Goal: Task Accomplishment & Management: Manage account settings

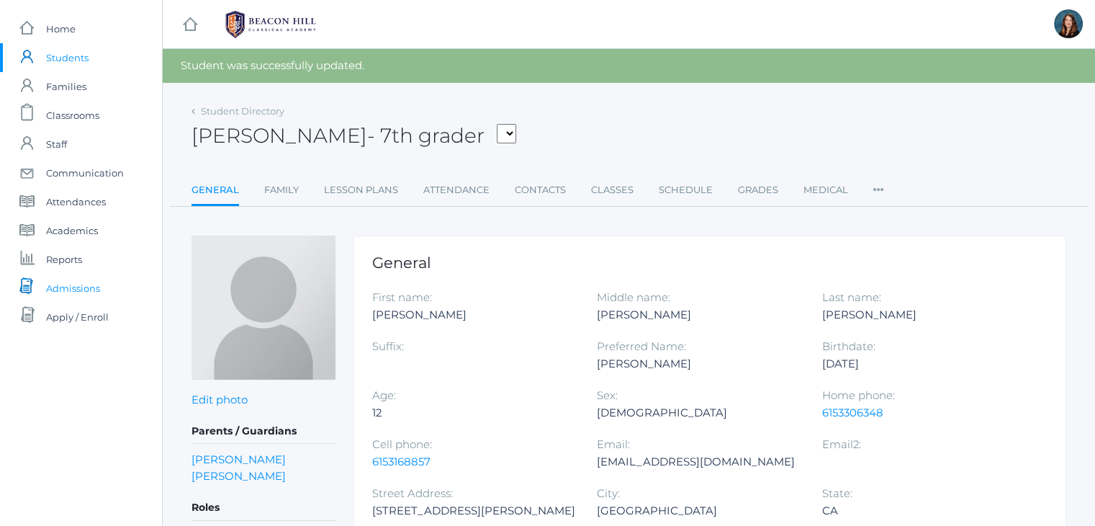
click at [72, 289] on span "Admissions" at bounding box center [73, 288] width 54 height 29
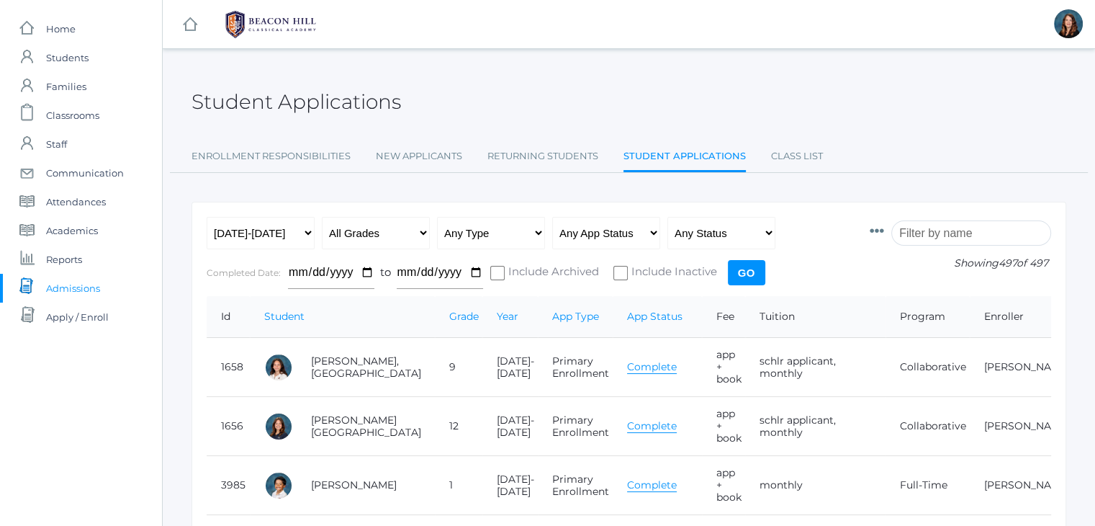
click at [962, 237] on input "search" at bounding box center [971, 232] width 160 height 25
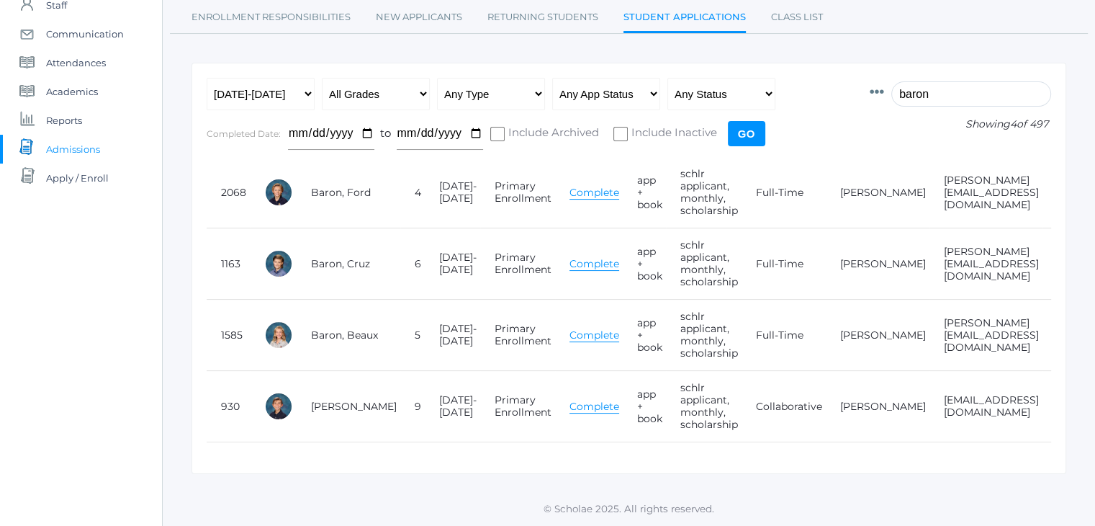
scroll to position [141, 0]
type input "baron"
click at [317, 189] on link "Baron, Ford" at bounding box center [341, 192] width 60 height 13
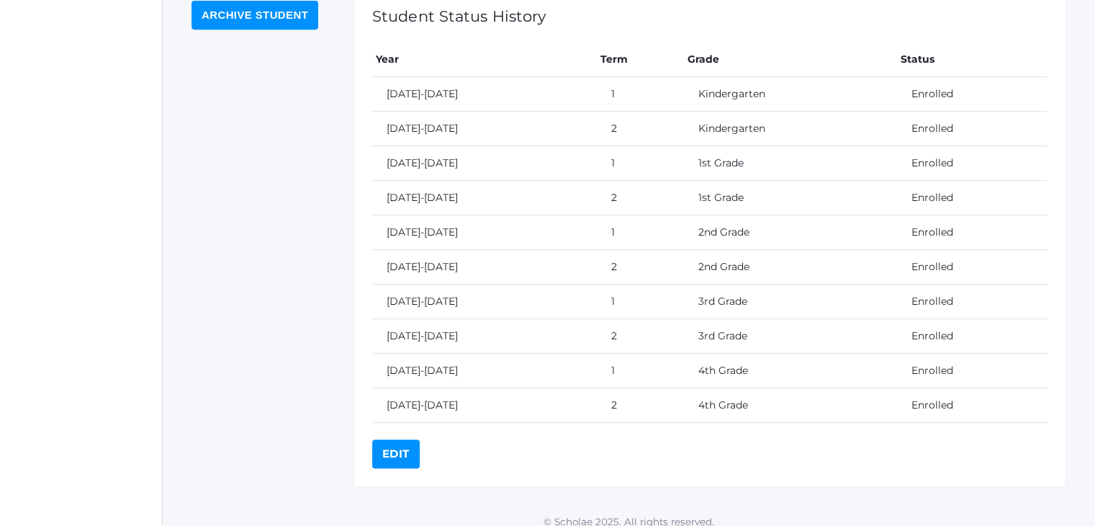
scroll to position [665, 0]
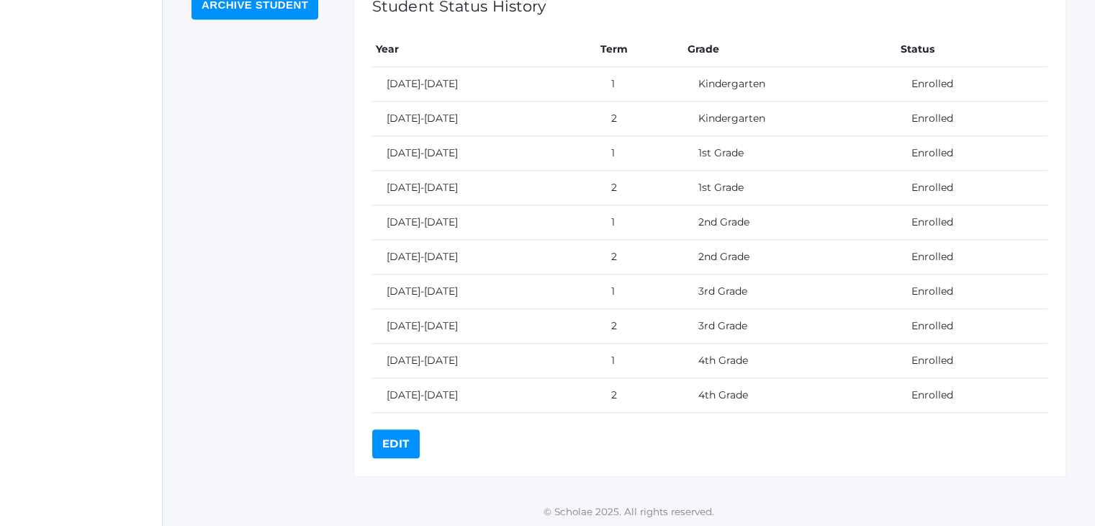
click at [395, 443] on link "Edit" at bounding box center [396, 443] width 48 height 29
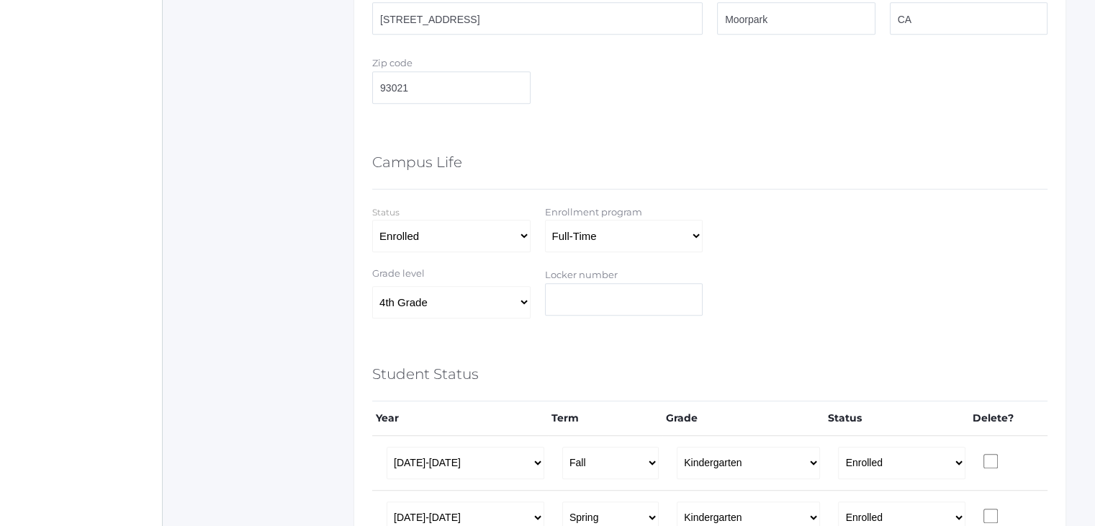
scroll to position [714, 0]
click at [689, 238] on select "Full-Time 4-Day Collaborative Collaborative Affiliate" at bounding box center [624, 235] width 158 height 32
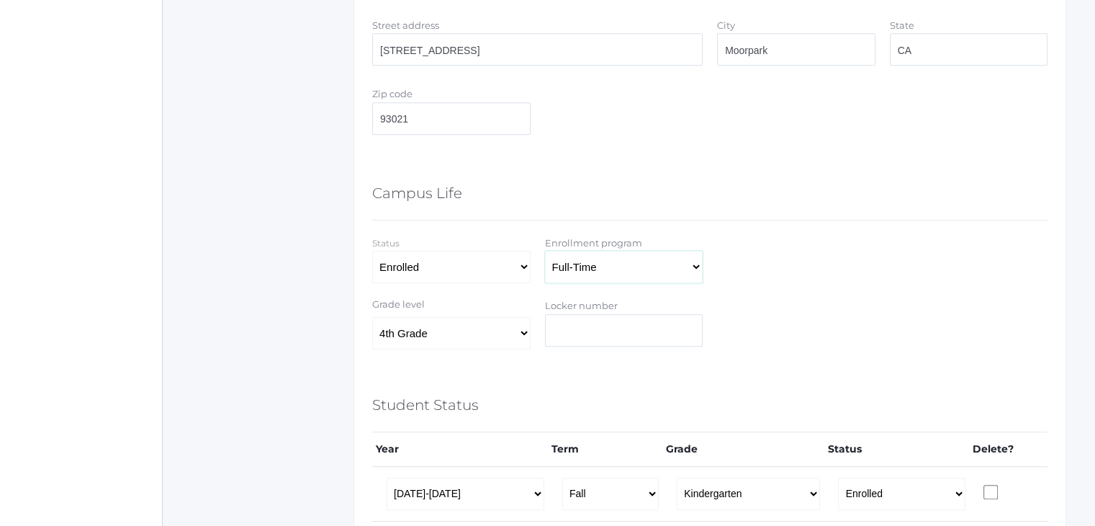
scroll to position [857, 0]
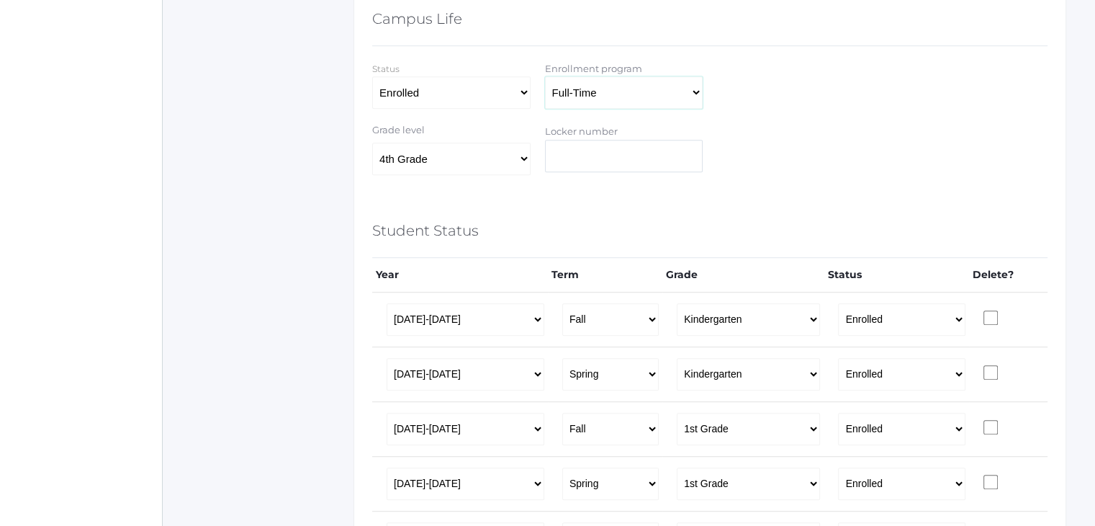
click at [628, 92] on select "Full-Time 4-Day Collaborative Collaborative Affiliate" at bounding box center [624, 92] width 158 height 32
select select "4-Day Collaborative"
click at [545, 76] on select "Full-Time 4-Day Collaborative Collaborative Affiliate" at bounding box center [624, 92] width 158 height 32
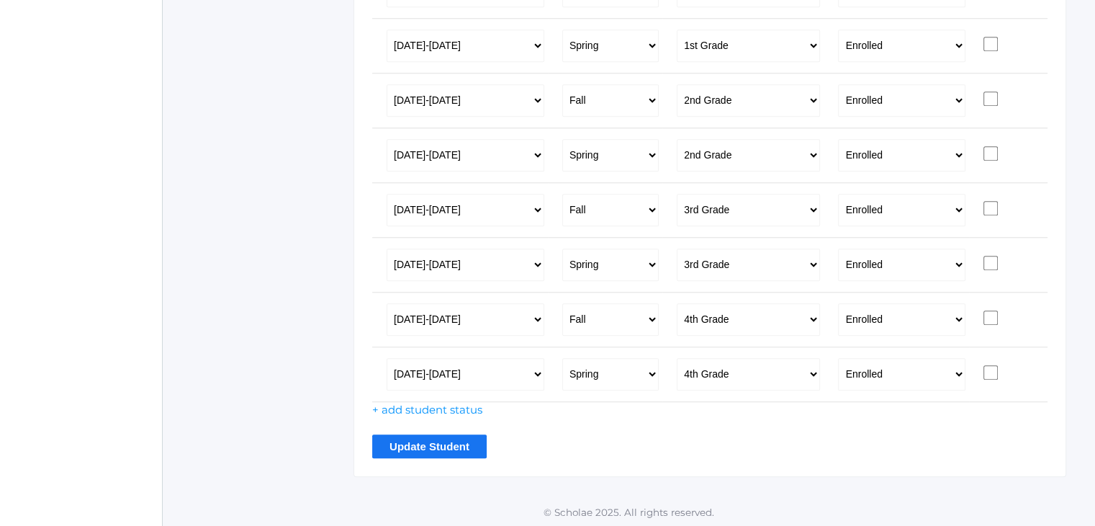
click at [443, 434] on input "Update Student" at bounding box center [429, 446] width 114 height 24
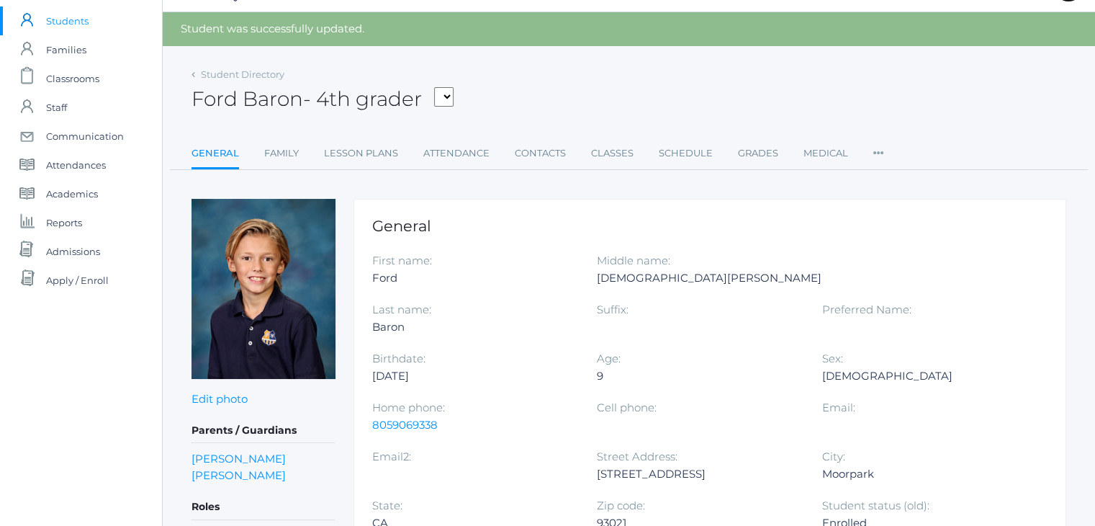
scroll to position [35, 0]
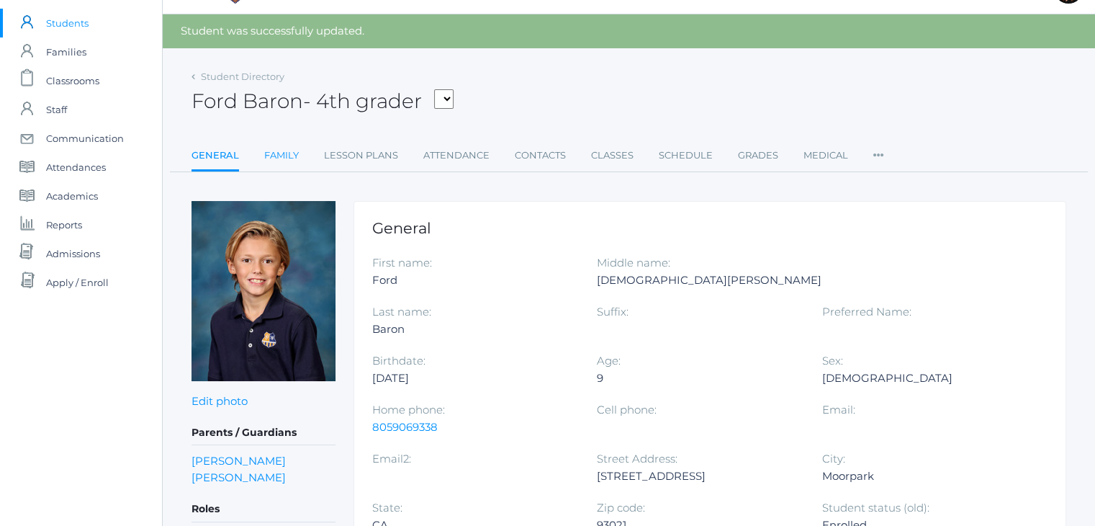
click at [276, 157] on link "Family" at bounding box center [281, 155] width 35 height 29
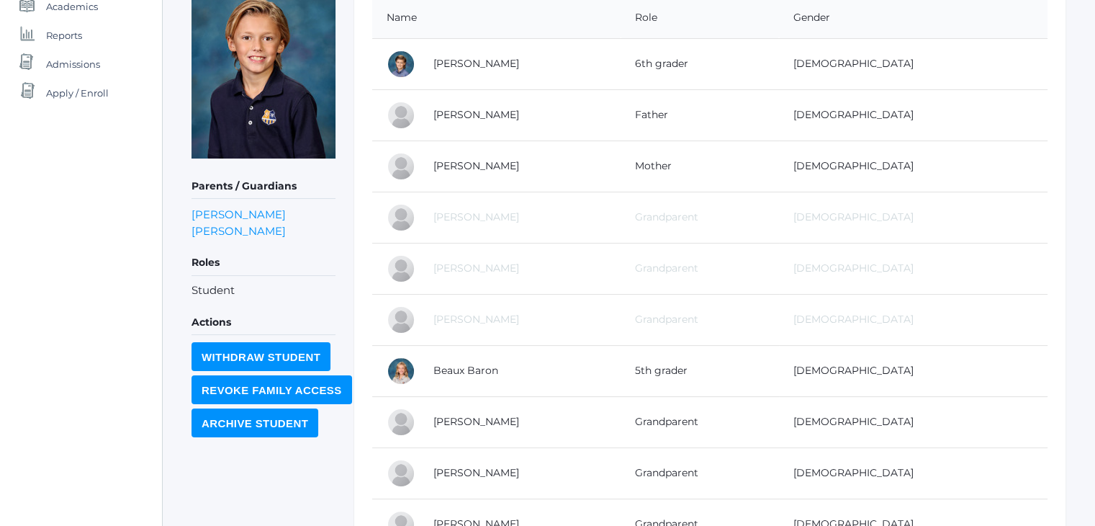
scroll to position [207, 0]
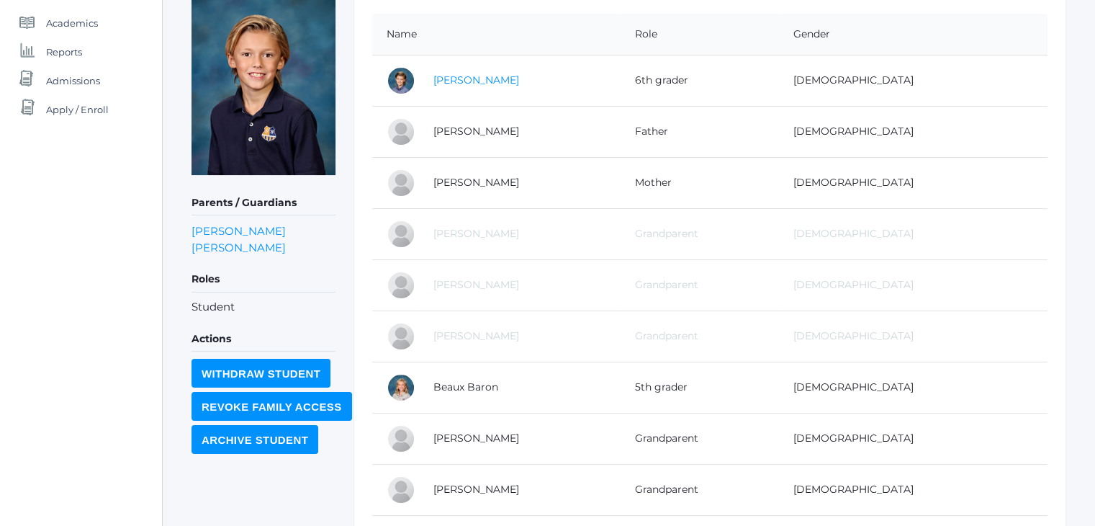
click at [469, 83] on link "Cruz Baron" at bounding box center [476, 79] width 86 height 13
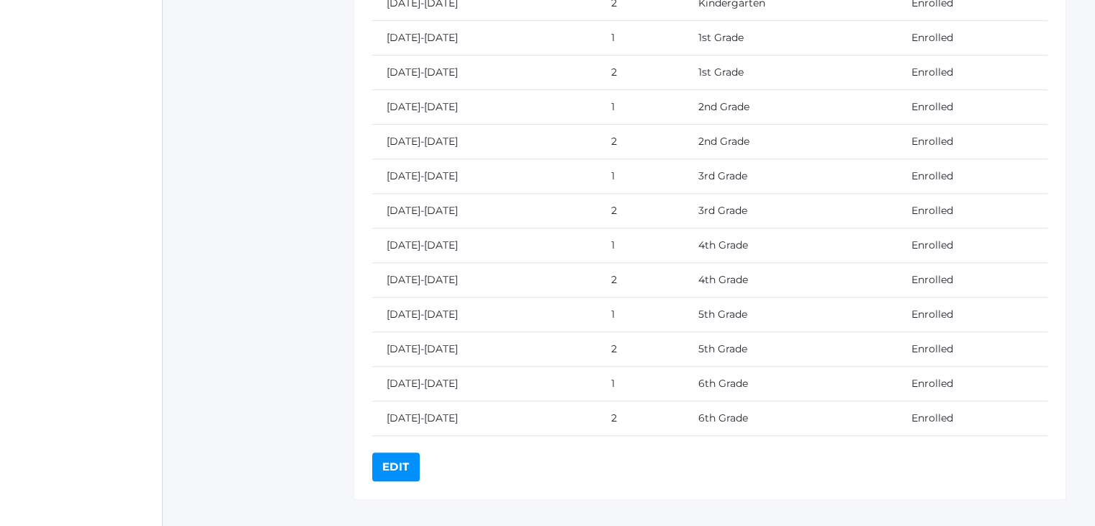
scroll to position [803, 0]
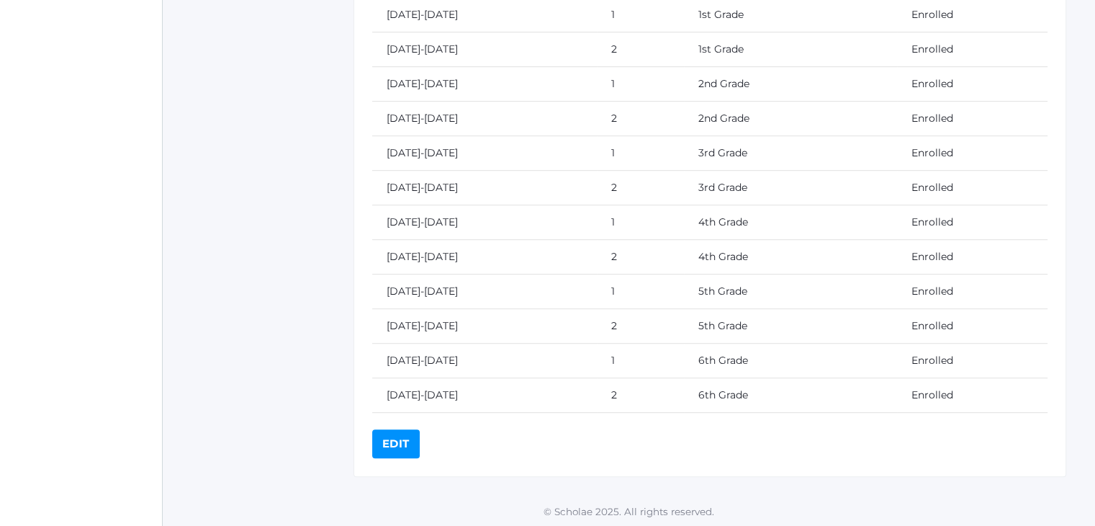
click at [398, 447] on link "Edit" at bounding box center [396, 443] width 48 height 29
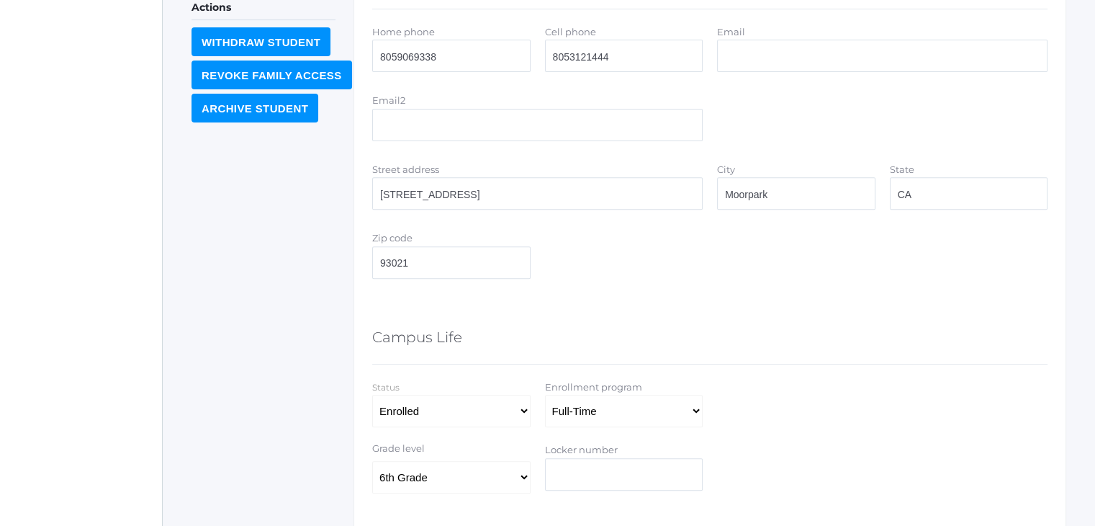
scroll to position [729, 0]
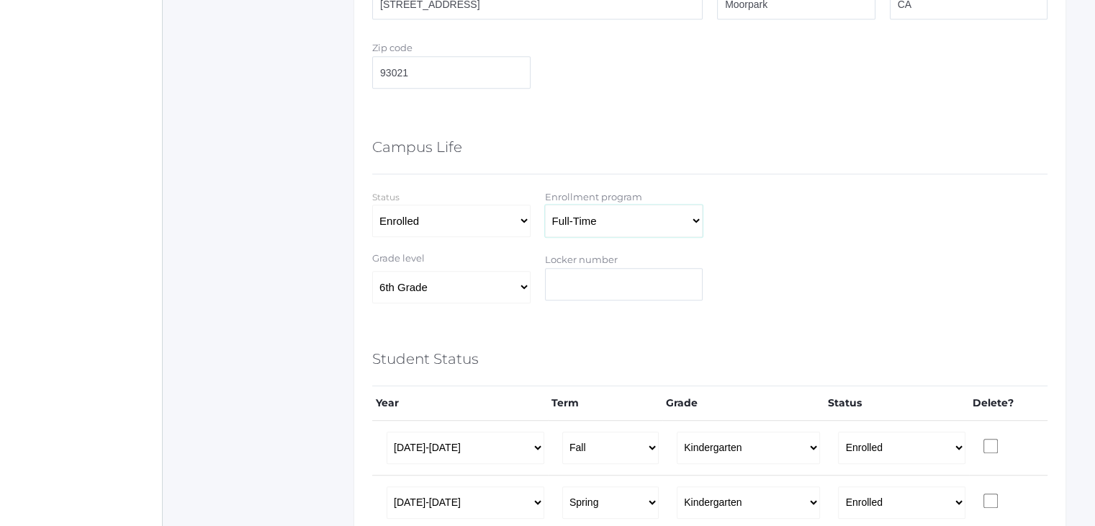
click at [693, 220] on select "Full-Time 4-Day Collaborative Collaborative Affiliate" at bounding box center [624, 220] width 158 height 32
select select "Collaborative"
click at [545, 204] on select "Full-Time 4-Day Collaborative Collaborative Affiliate" at bounding box center [624, 220] width 158 height 32
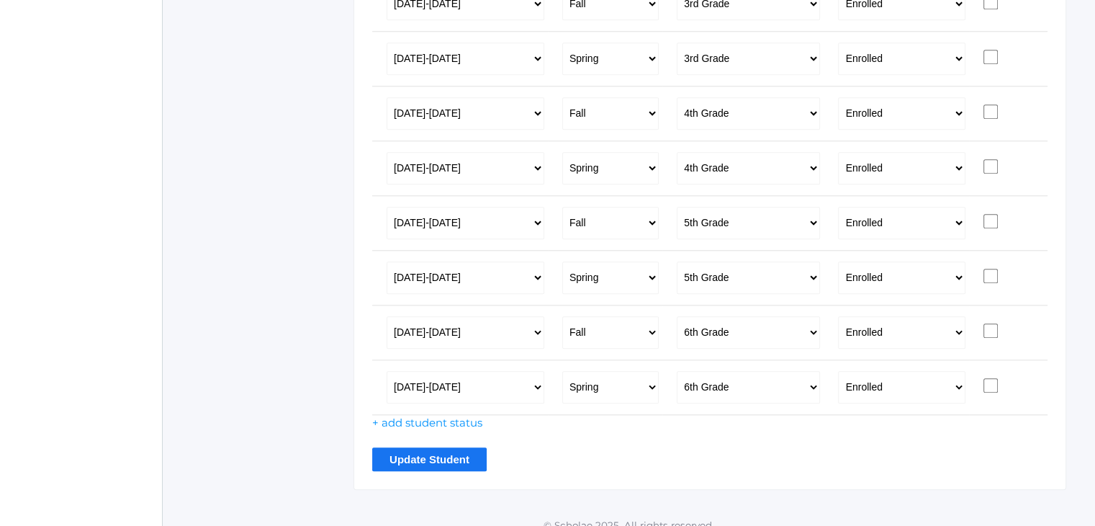
scroll to position [1513, 0]
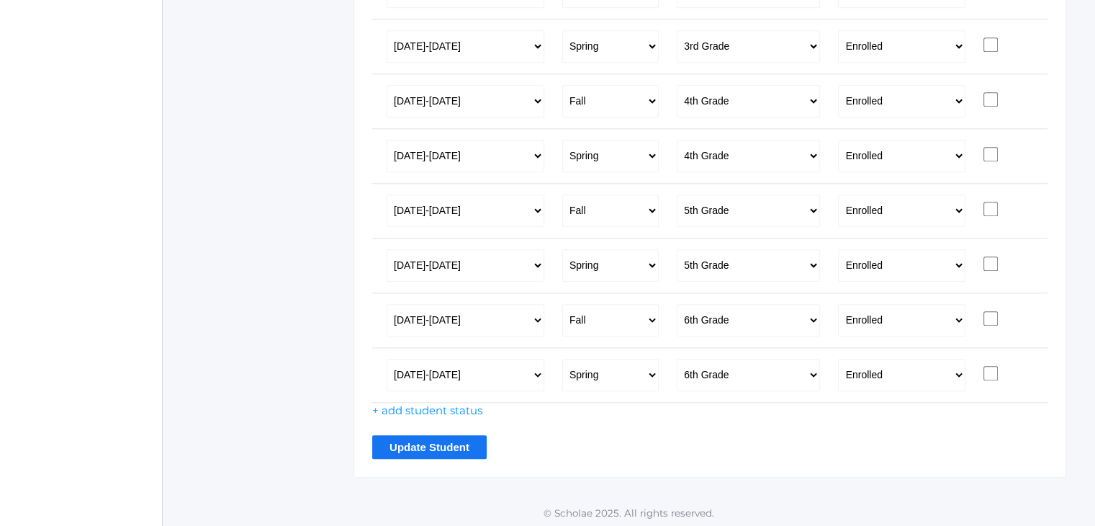
click at [408, 438] on input "Update Student" at bounding box center [429, 447] width 114 height 24
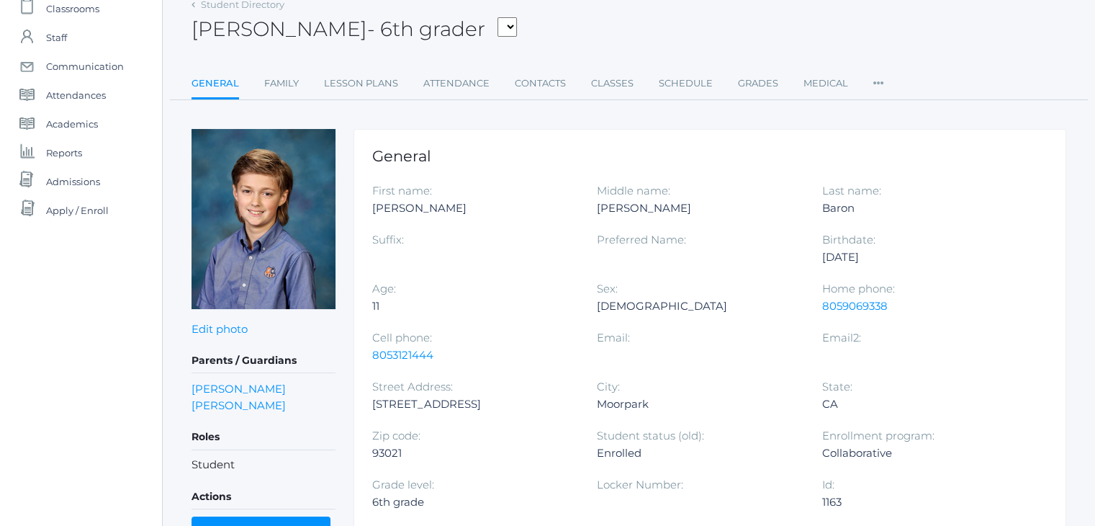
scroll to position [106, 0]
click at [287, 84] on link "Family" at bounding box center [281, 84] width 35 height 29
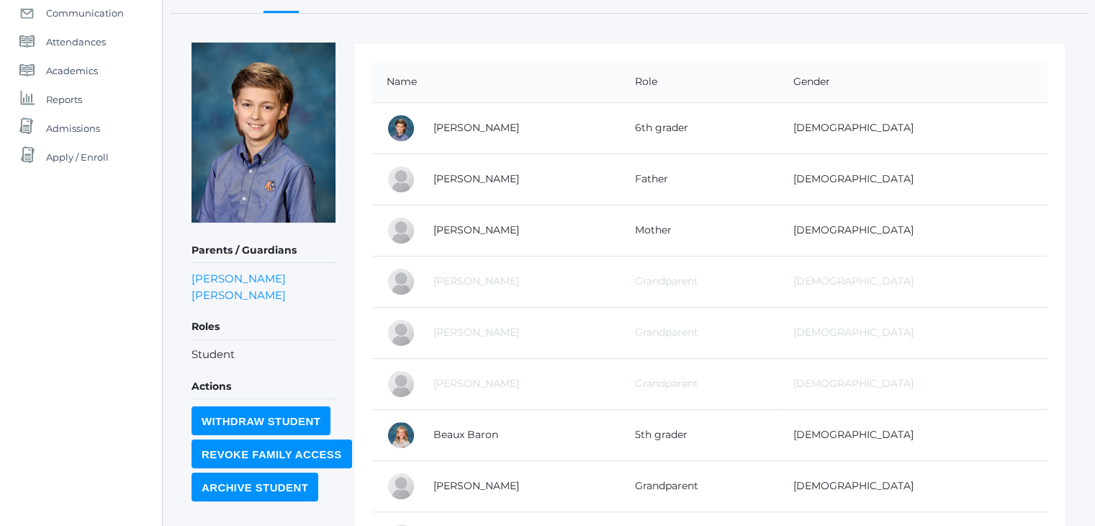
scroll to position [197, 0]
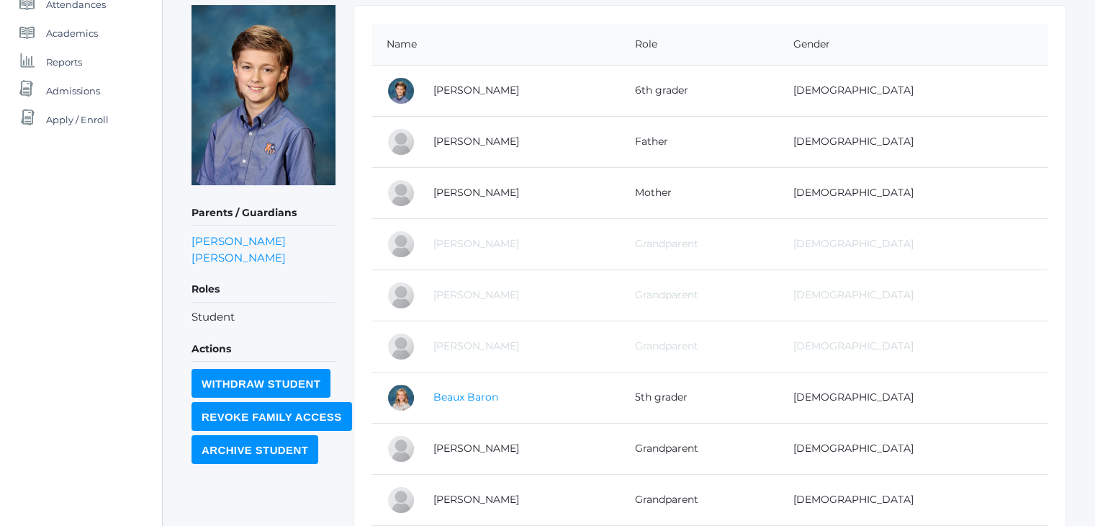
click at [453, 396] on link "Beaux Baron" at bounding box center [465, 396] width 65 height 13
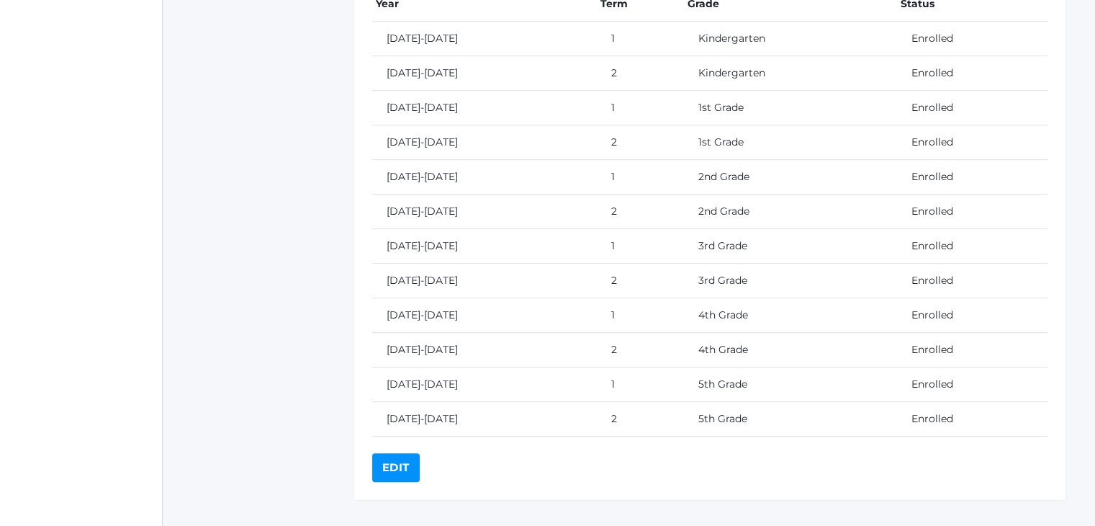
scroll to position [734, 0]
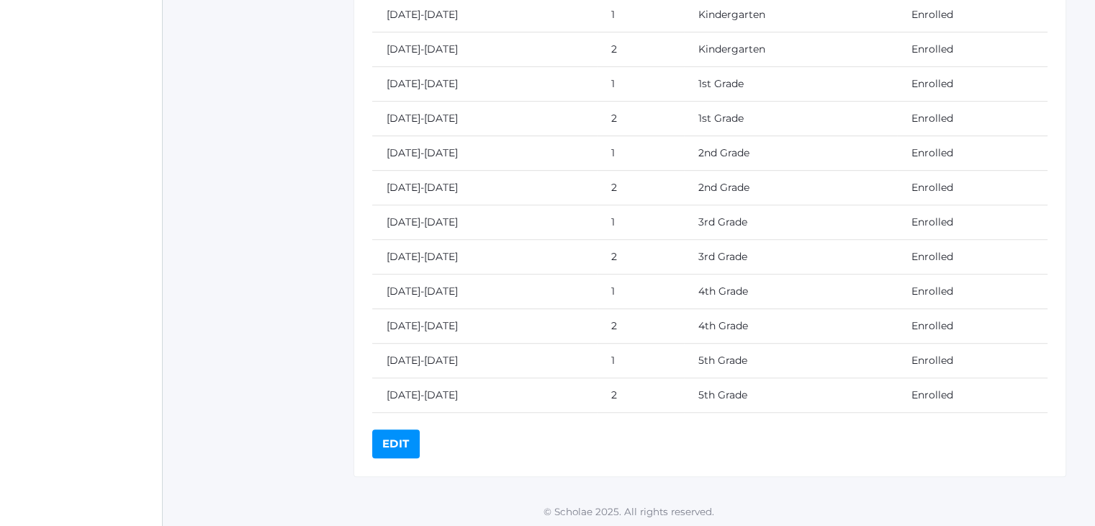
click at [397, 443] on link "Edit" at bounding box center [396, 443] width 48 height 29
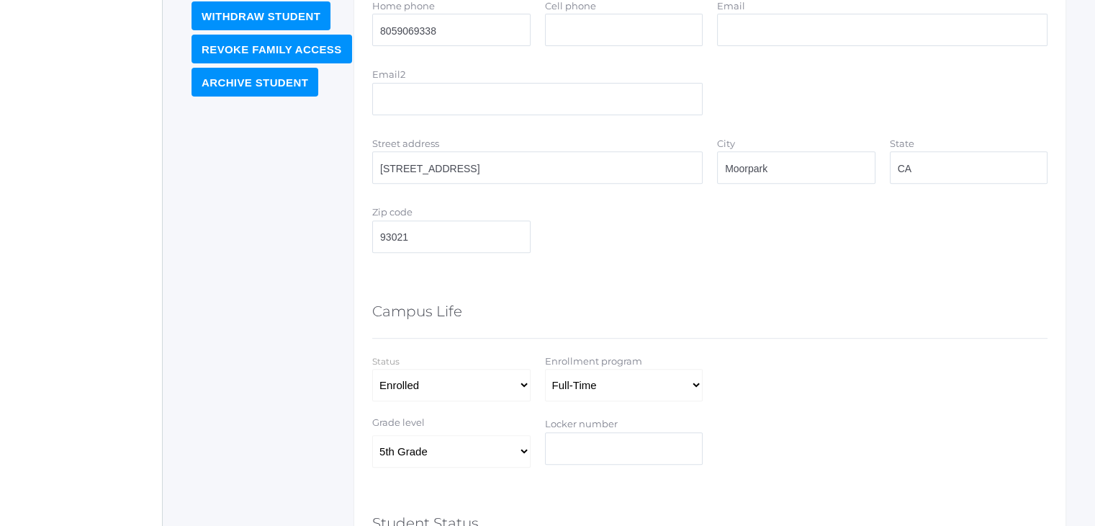
scroll to position [598, 0]
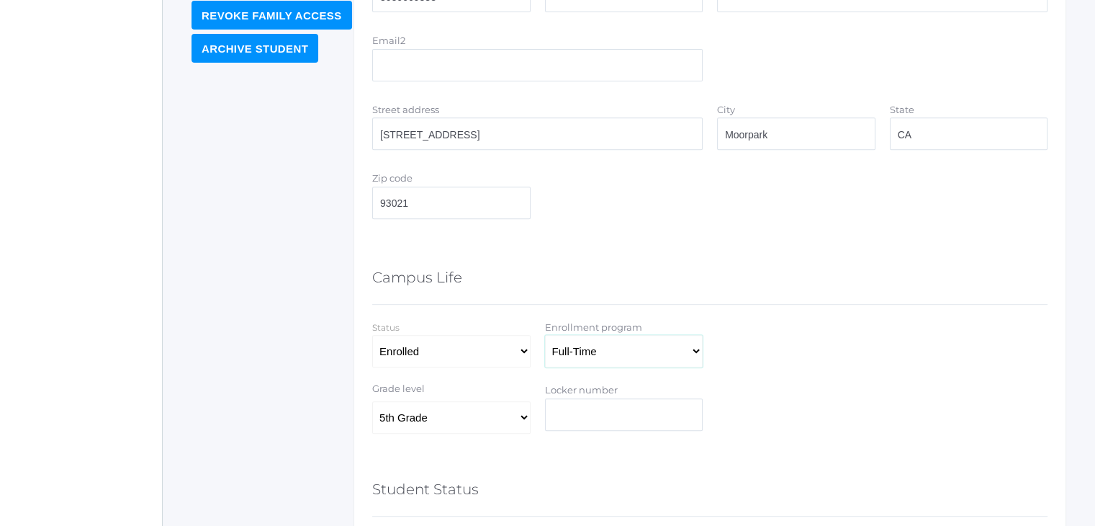
click at [595, 354] on select "Full-Time 4-Day Collaborative Collaborative Affiliate" at bounding box center [624, 351] width 158 height 32
select select "4-Day Collaborative"
click at [545, 335] on select "Full-Time 4-Day Collaborative Collaborative Affiliate" at bounding box center [624, 351] width 158 height 32
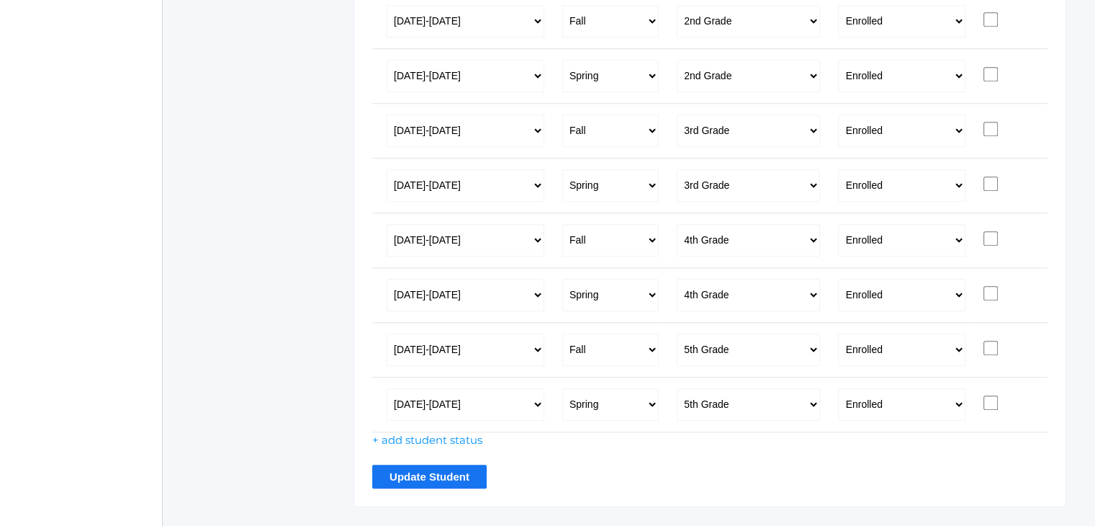
scroll to position [1404, 0]
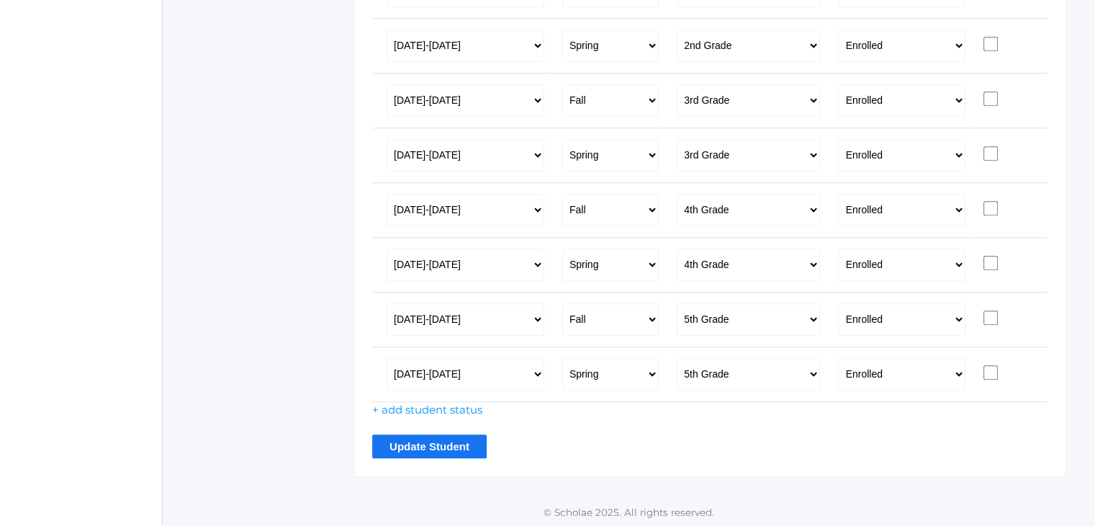
click at [444, 447] on input "Update Student" at bounding box center [429, 446] width 114 height 24
